Goal: Find specific page/section: Find specific page/section

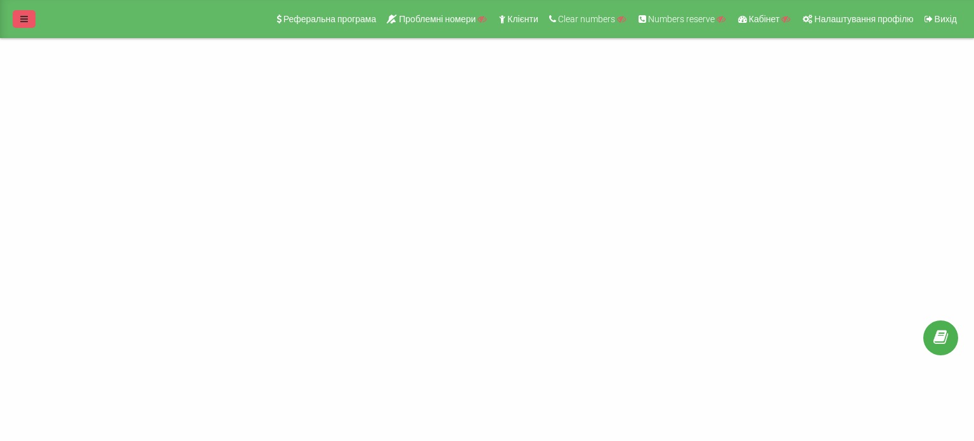
click at [27, 18] on icon at bounding box center [24, 19] width 8 height 9
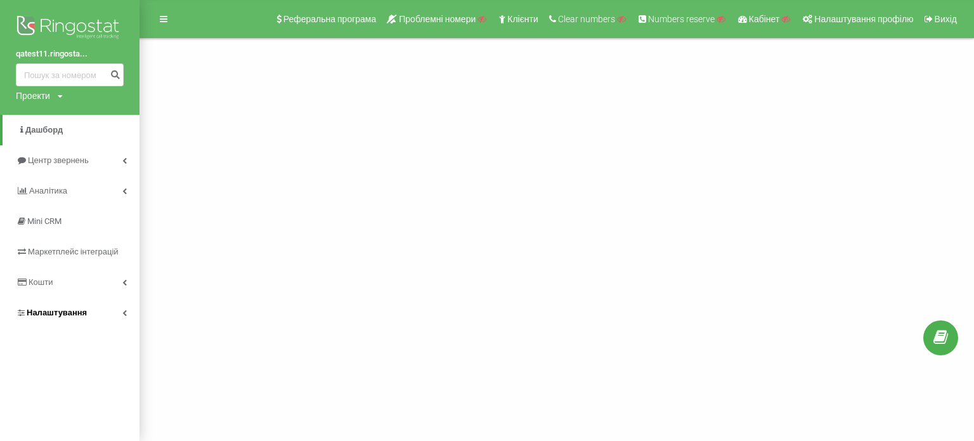
click at [131, 307] on link "Налаштування" at bounding box center [69, 312] width 139 height 30
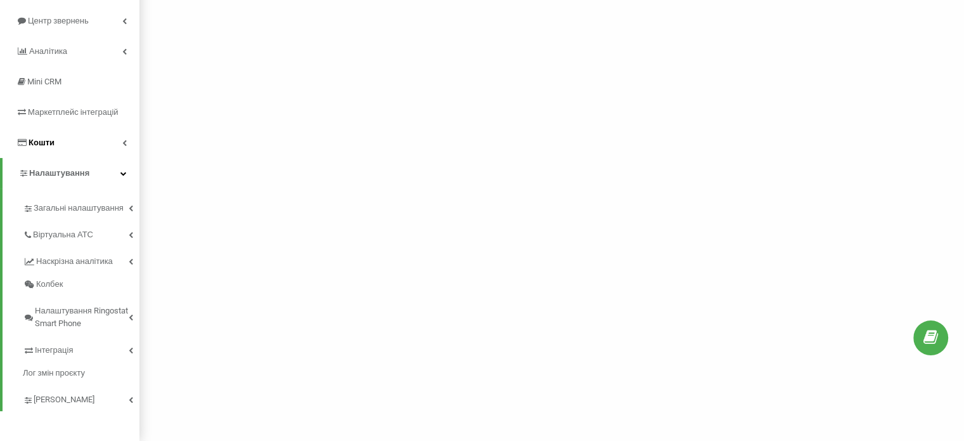
scroll to position [141, 0]
click at [113, 53] on link "Аналiтика" at bounding box center [69, 49] width 139 height 30
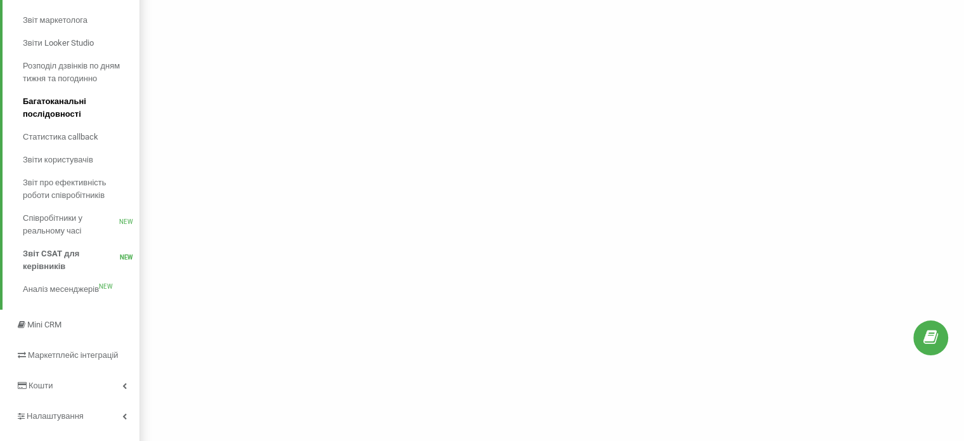
scroll to position [246, 0]
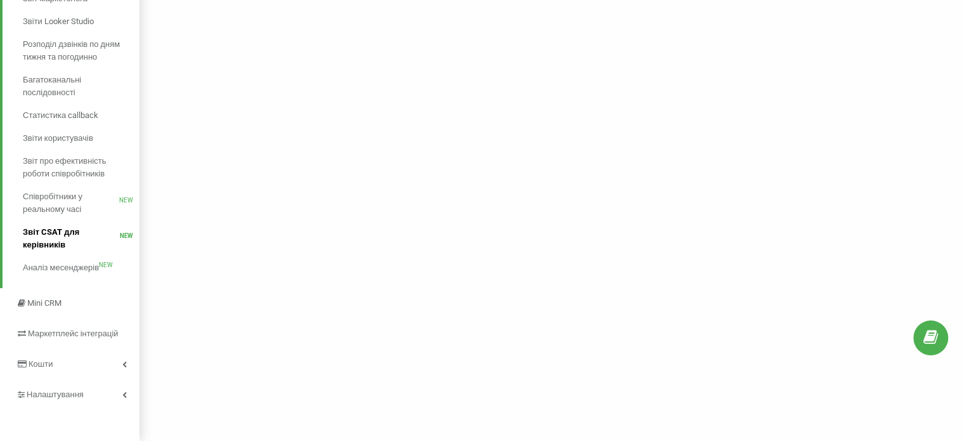
click at [38, 230] on span "Звіт CSAT для керівників" at bounding box center [71, 238] width 97 height 25
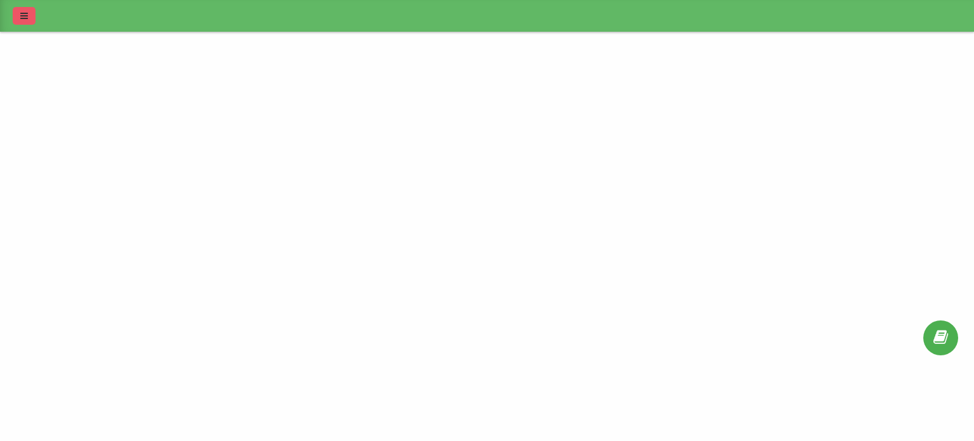
click at [22, 17] on icon at bounding box center [24, 15] width 8 height 9
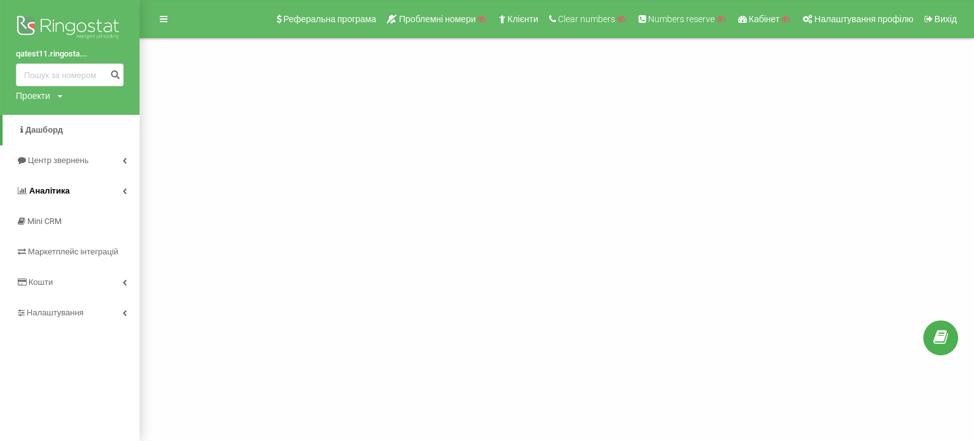
click at [81, 190] on link "Аналiтика" at bounding box center [69, 191] width 139 height 30
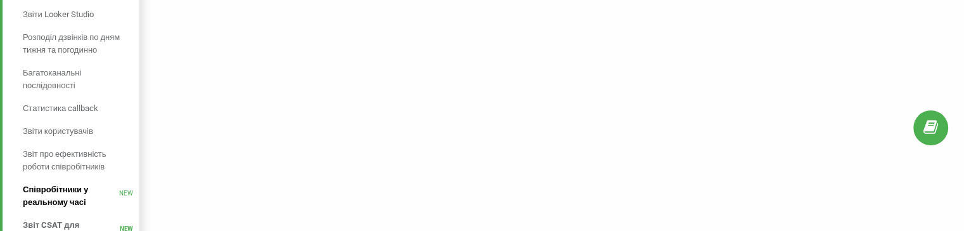
scroll to position [254, 0]
